Goal: Information Seeking & Learning: Find specific fact

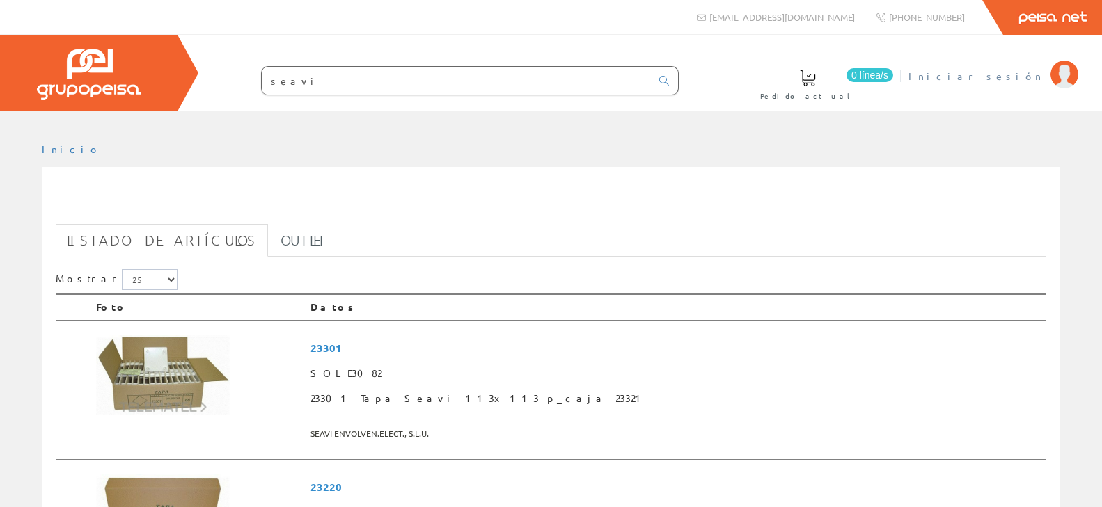
click at [1009, 74] on span "Iniciar sesión" at bounding box center [975, 76] width 135 height 14
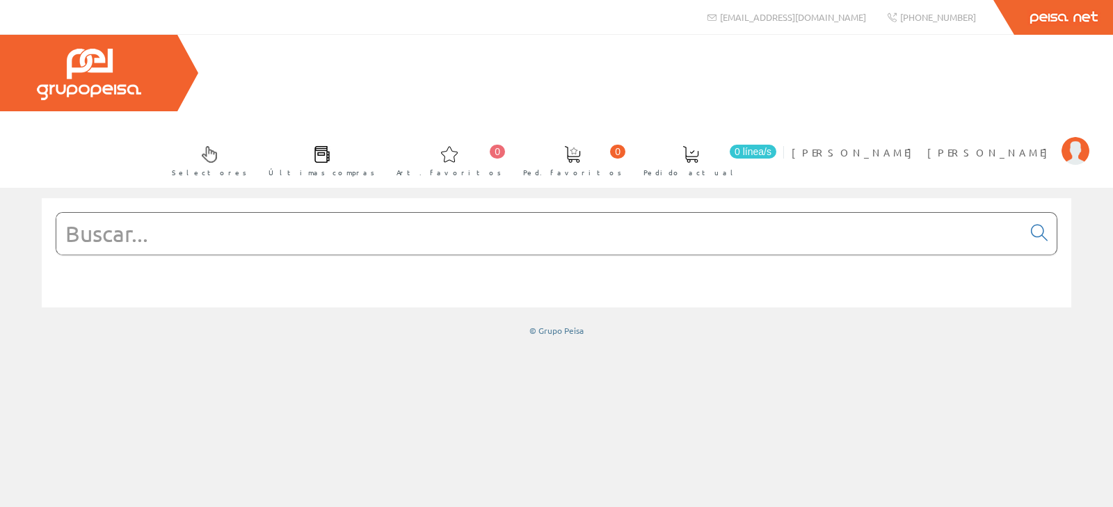
click at [739, 213] on input "text" at bounding box center [539, 234] width 967 height 42
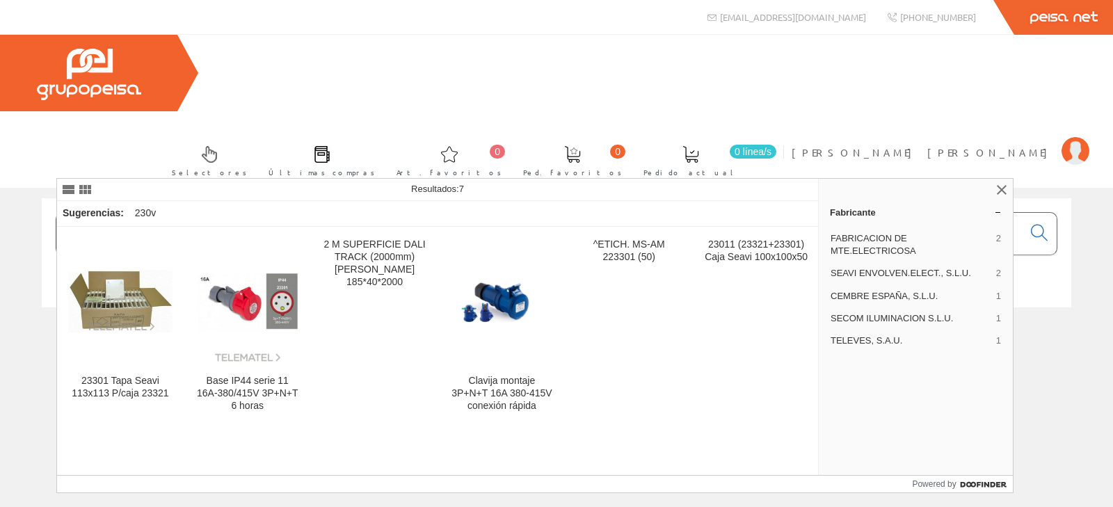
type input "23301"
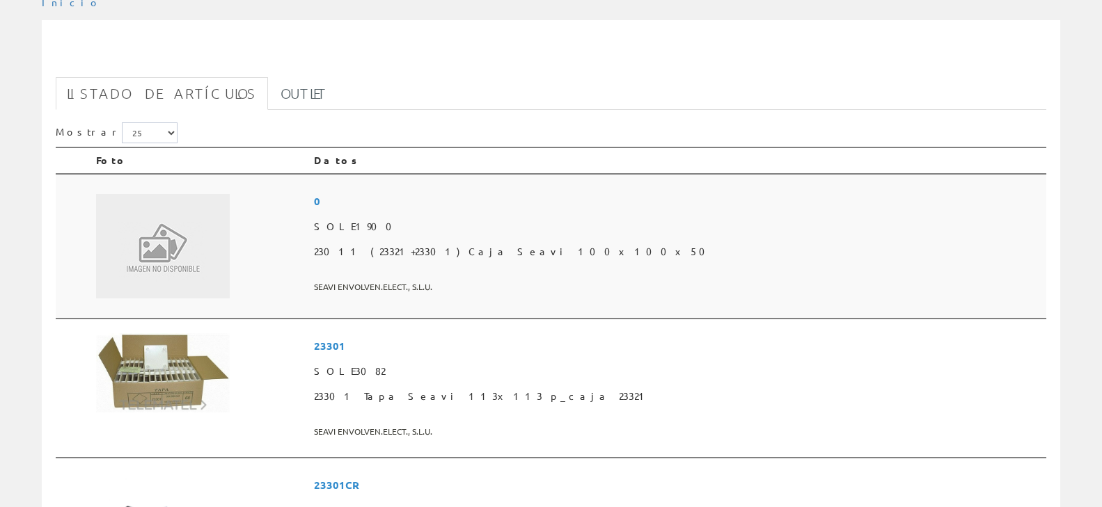
scroll to position [355, 0]
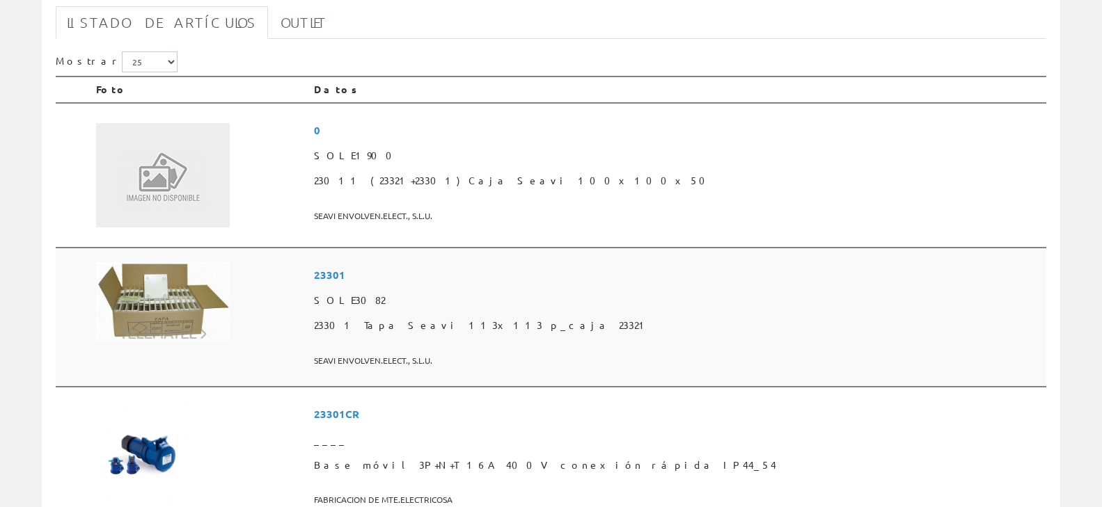
click at [181, 262] on img at bounding box center [163, 302] width 134 height 80
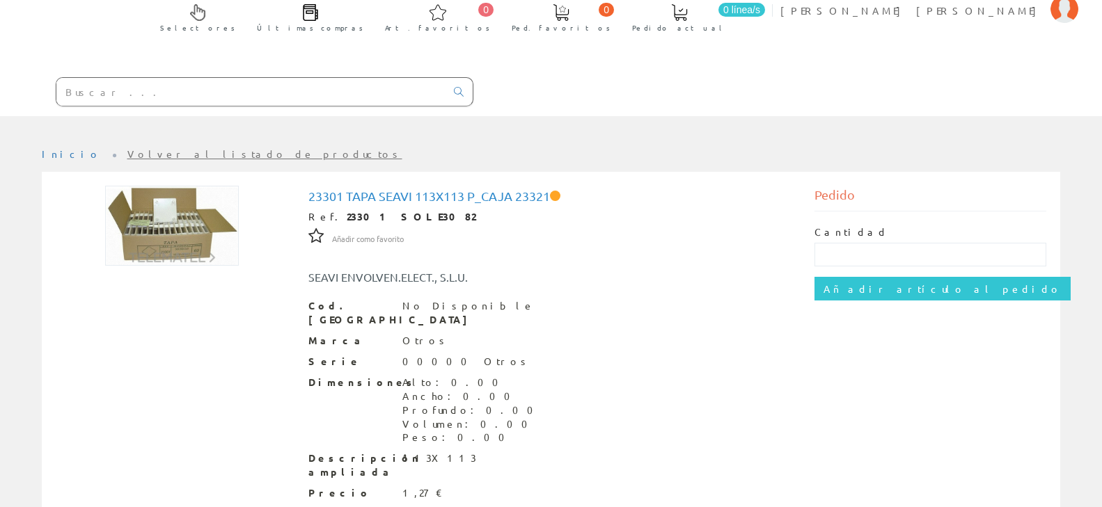
scroll to position [181, 0]
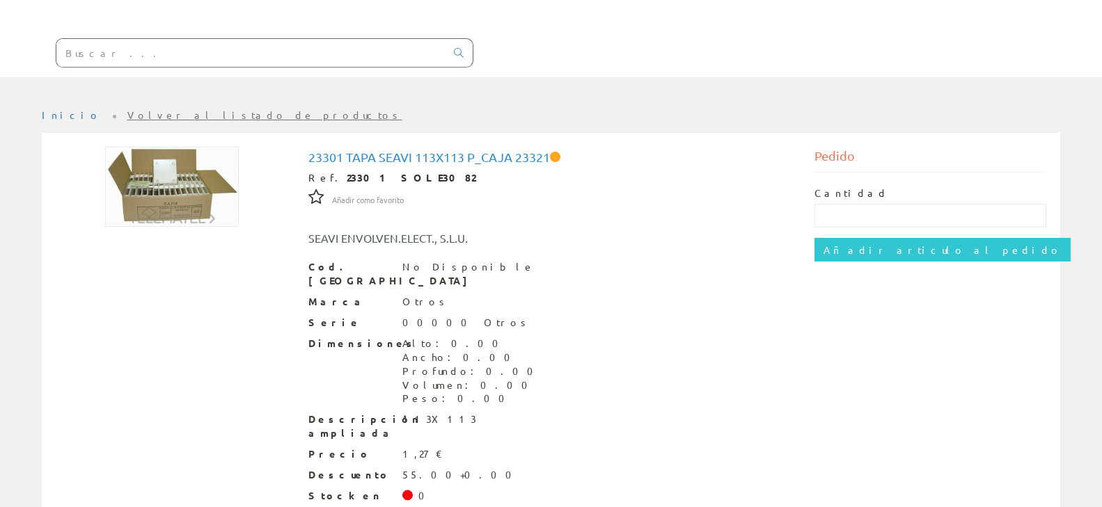
drag, startPoint x: 446, startPoint y: 441, endPoint x: 400, endPoint y: 447, distance: 46.4
click at [180, 147] on img at bounding box center [172, 187] width 134 height 80
click at [175, 147] on img at bounding box center [172, 187] width 134 height 80
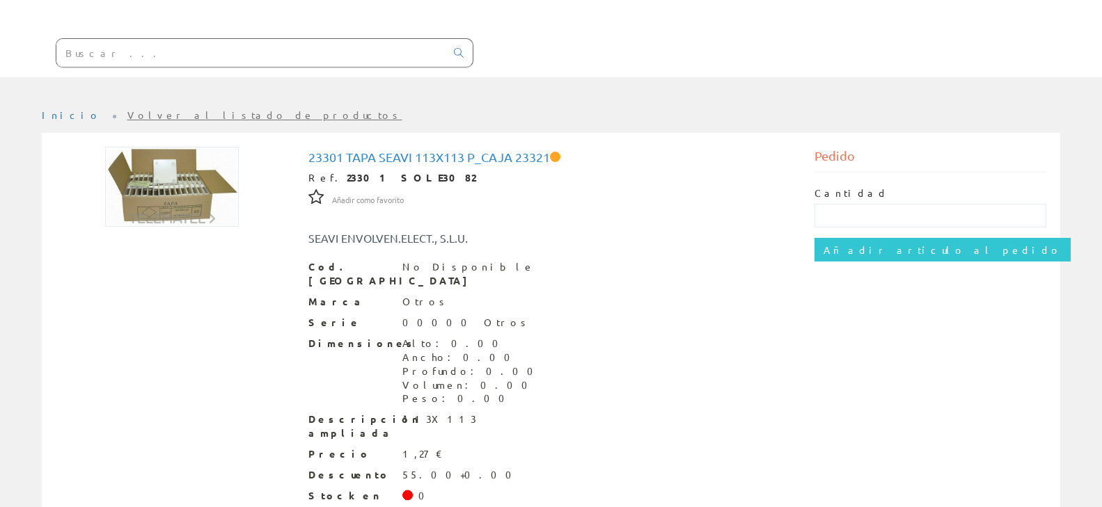
click at [204, 147] on img at bounding box center [172, 187] width 134 height 80
